Goal: Task Accomplishment & Management: Use online tool/utility

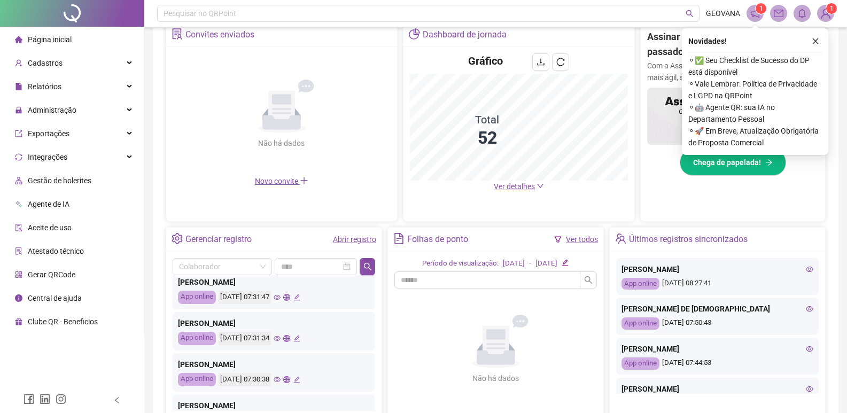
scroll to position [503, 0]
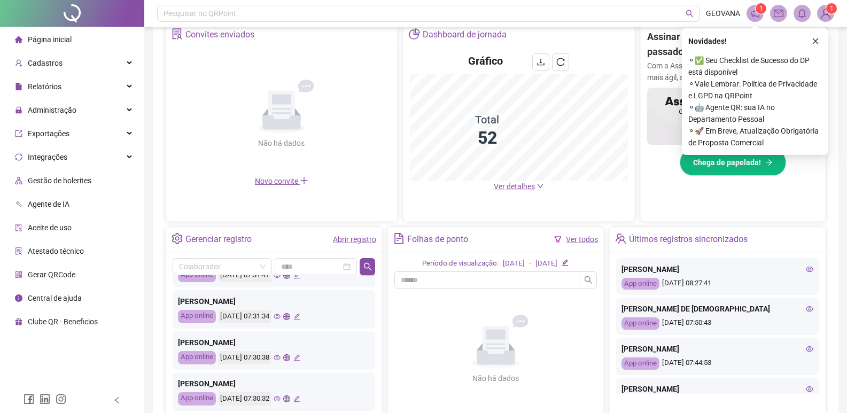
click at [349, 240] on link "Abrir registro" at bounding box center [354, 239] width 43 height 9
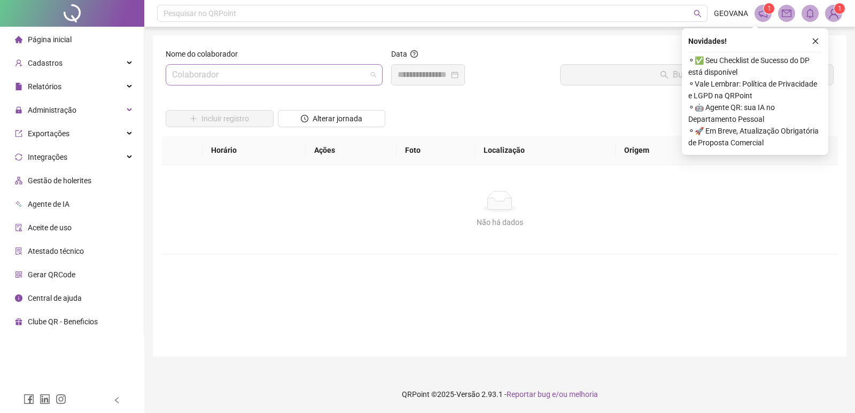
click at [204, 72] on input "search" at bounding box center [269, 75] width 195 height 20
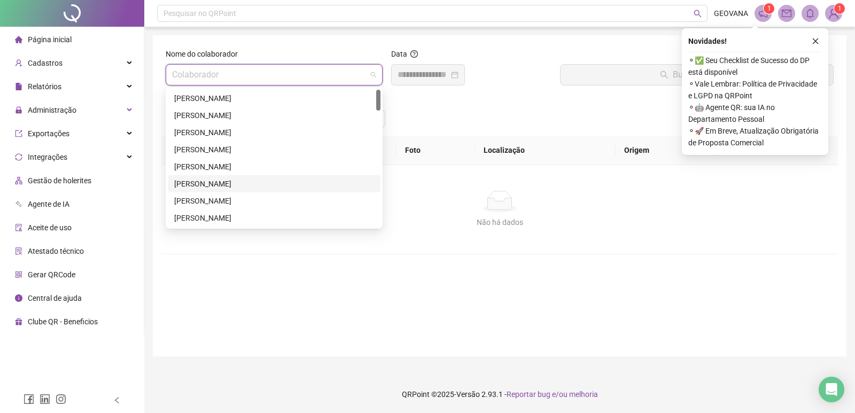
click at [203, 180] on div "[PERSON_NAME]" at bounding box center [274, 184] width 200 height 12
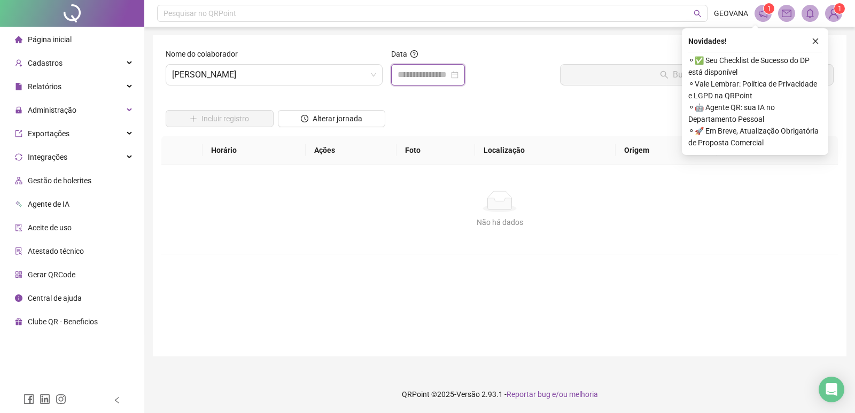
click at [434, 75] on input at bounding box center [423, 74] width 51 height 13
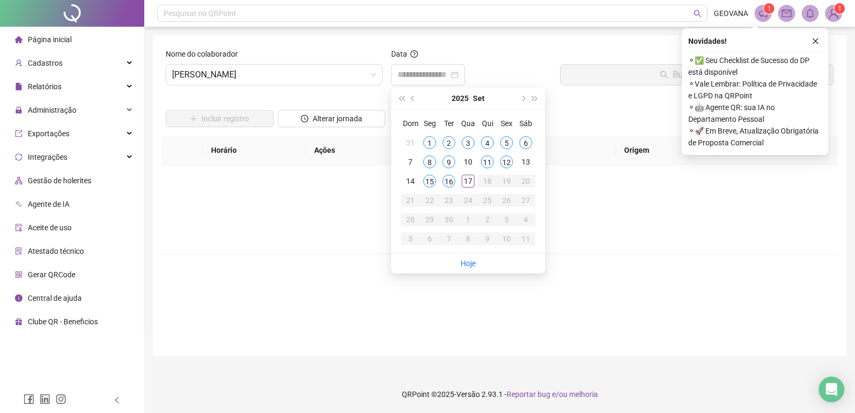
click at [522, 66] on div at bounding box center [471, 74] width 161 height 21
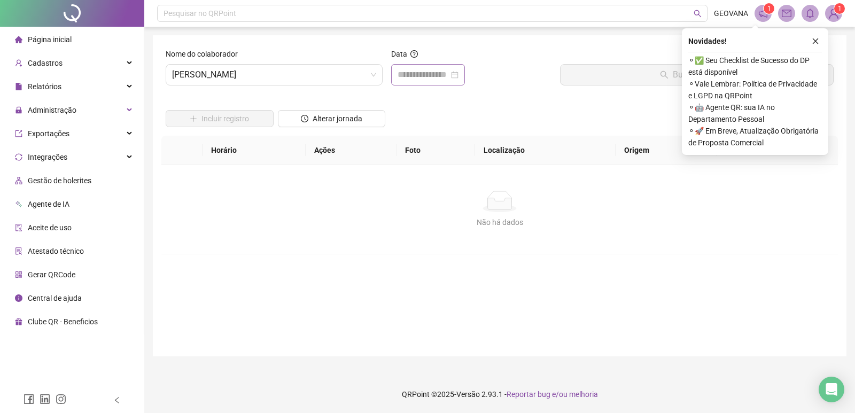
click at [440, 66] on div at bounding box center [428, 74] width 74 height 21
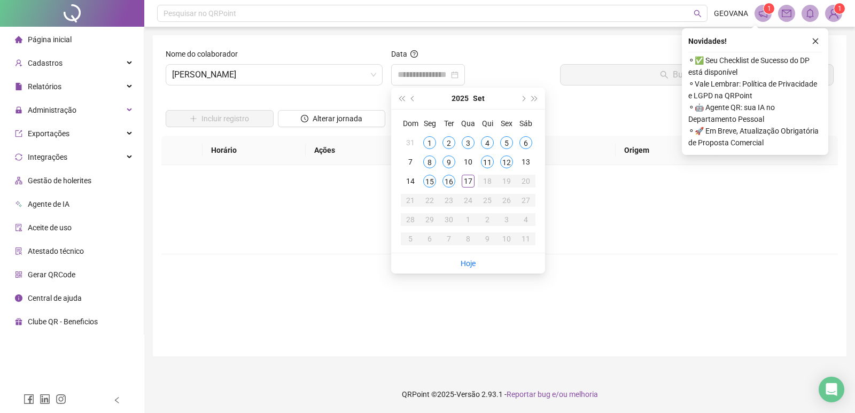
click at [496, 57] on div "Data" at bounding box center [471, 56] width 161 height 16
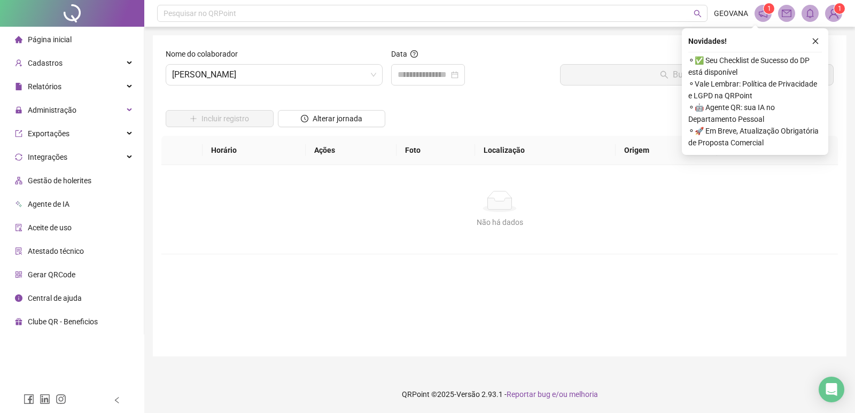
click at [78, 41] on li "Página inicial" at bounding box center [72, 39] width 140 height 21
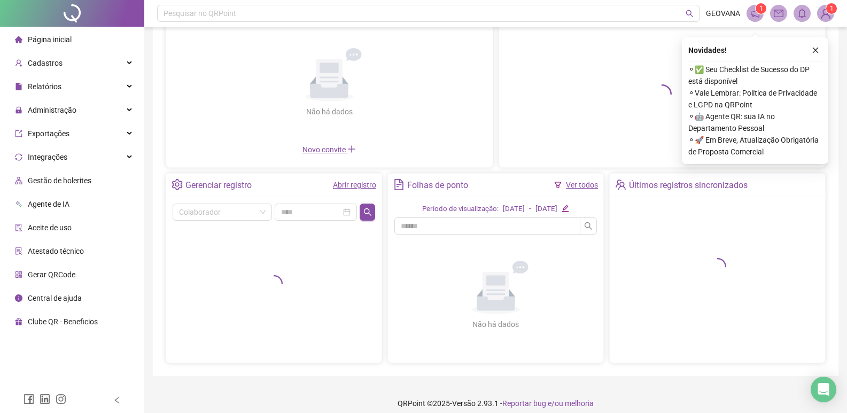
scroll to position [97, 0]
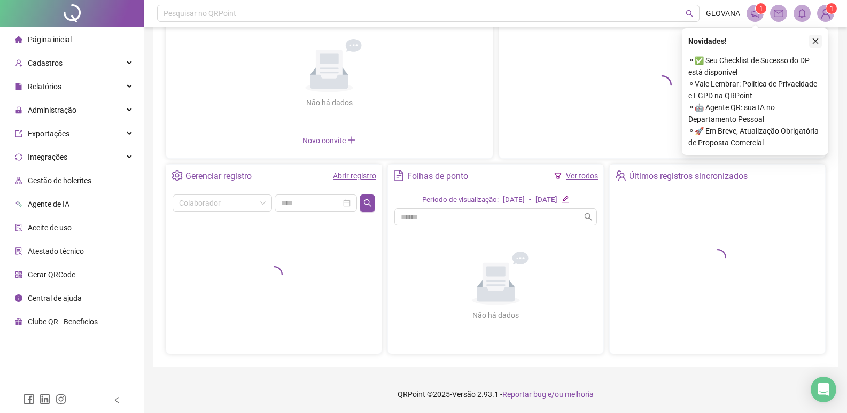
click at [812, 40] on icon "close" at bounding box center [815, 40] width 7 height 7
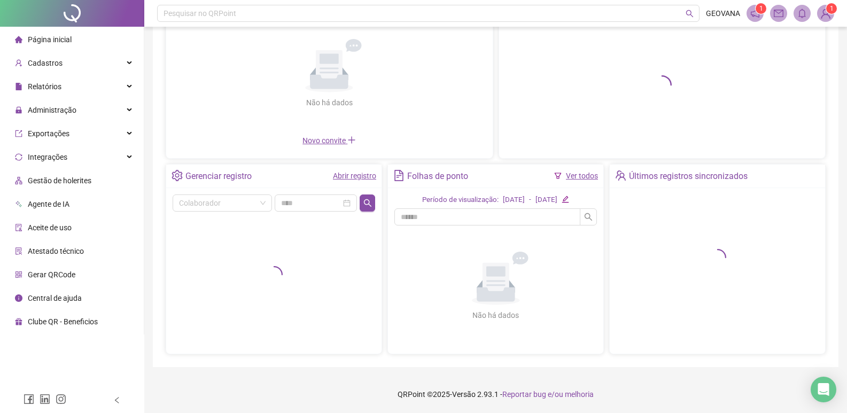
click at [752, 16] on icon "notification" at bounding box center [756, 14] width 10 height 10
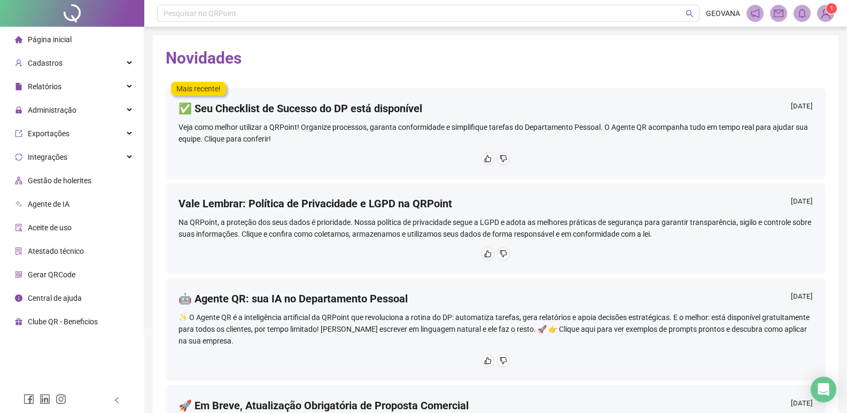
click at [55, 38] on span "Página inicial" at bounding box center [50, 39] width 44 height 9
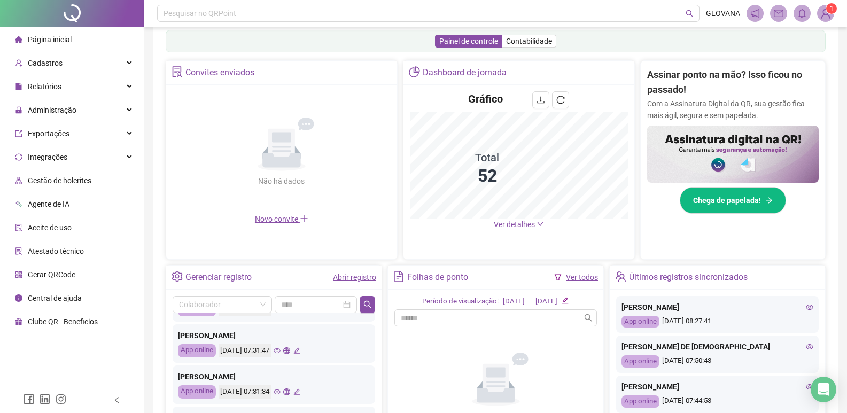
scroll to position [503, 0]
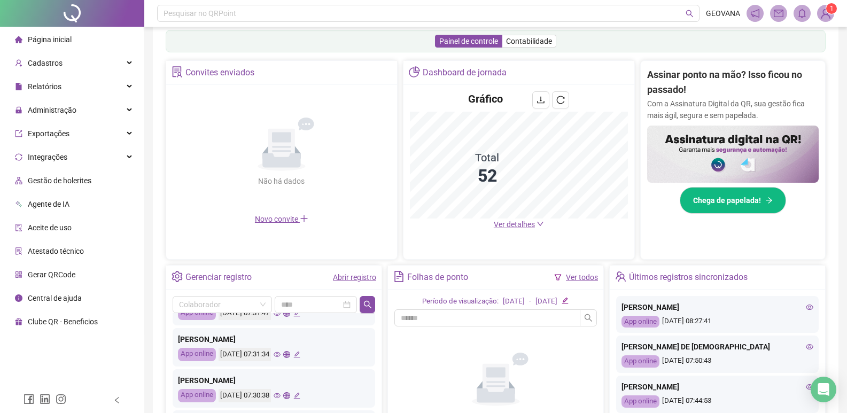
click at [42, 40] on span "Página inicial" at bounding box center [50, 39] width 44 height 9
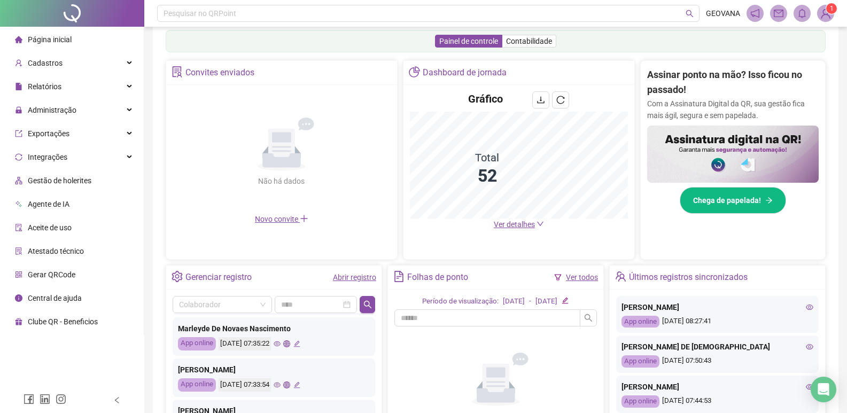
scroll to position [267, 0]
